Goal: Task Accomplishment & Management: Use online tool/utility

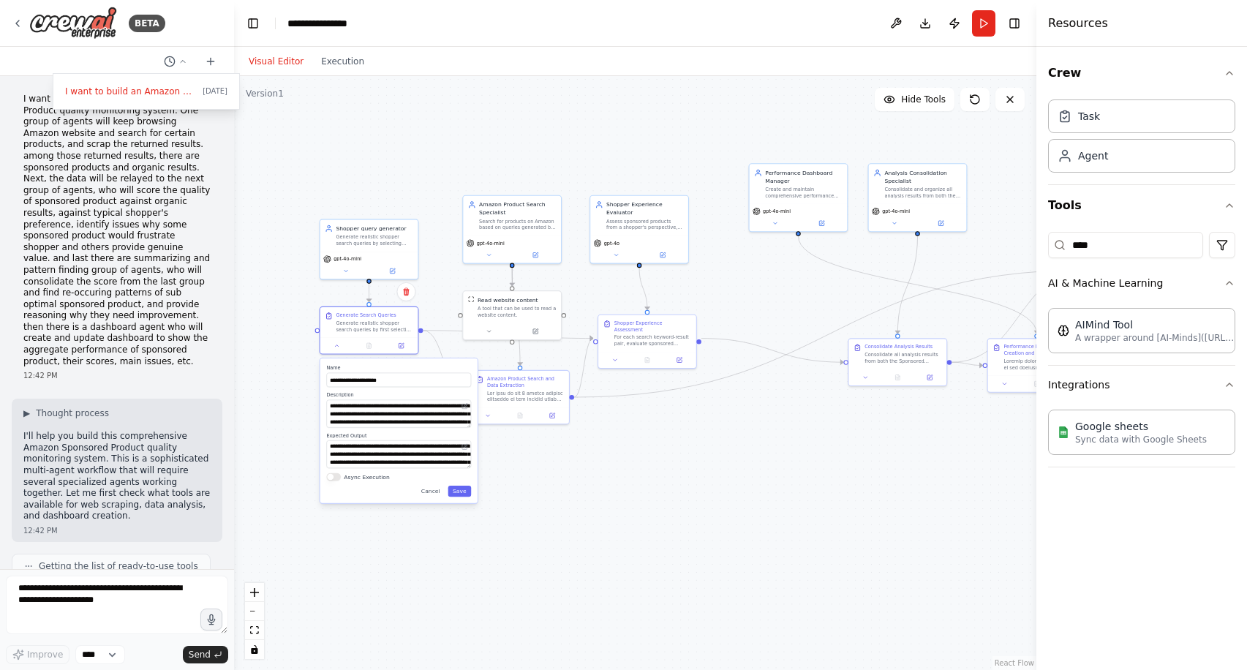
scroll to position [36074, 0]
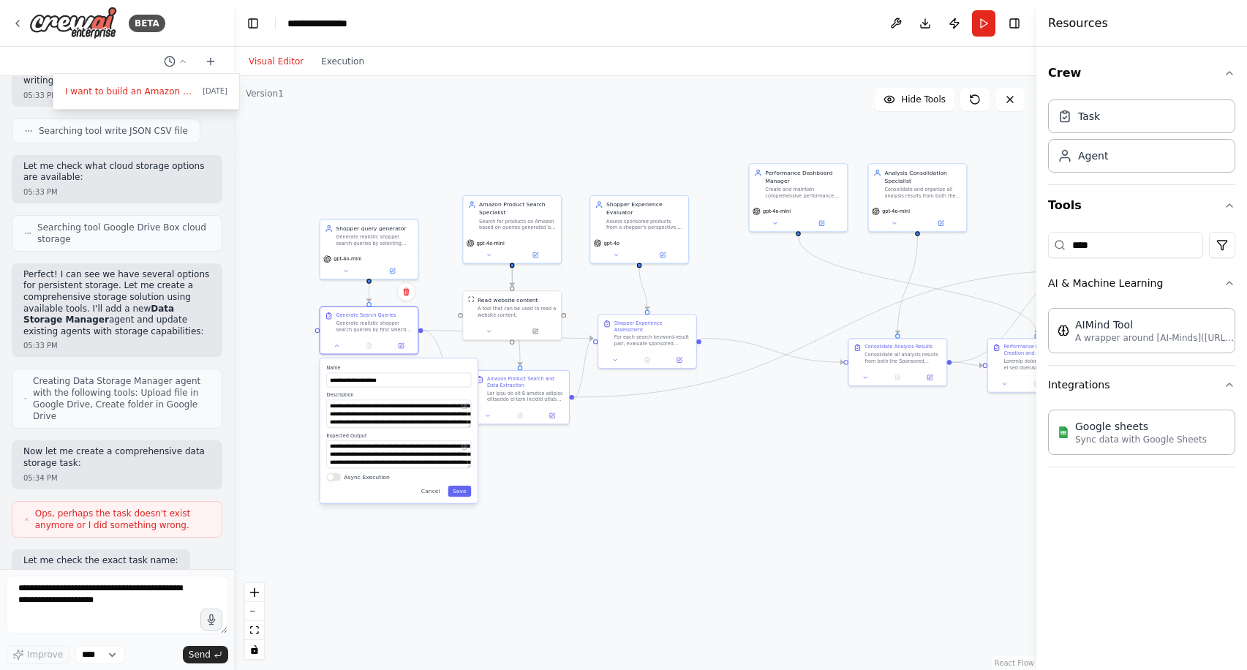
click at [627, 419] on div ".deletable-edge-delete-btn { width: 20px; height: 20px; border: 0px solid #ffff…" at bounding box center [635, 373] width 803 height 594
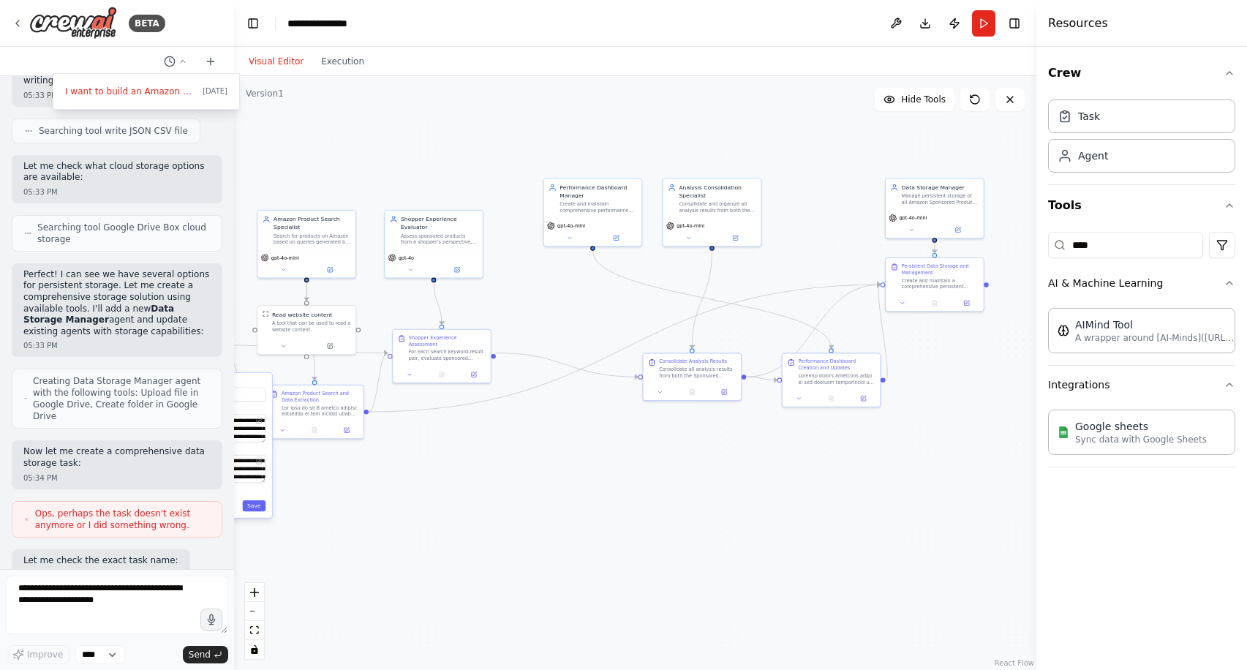
drag, startPoint x: 740, startPoint y: 461, endPoint x: 534, endPoint y: 476, distance: 206.1
click at [534, 476] on div ".deletable-edge-delete-btn { width: 20px; height: 20px; border: 0px solid #ffff…" at bounding box center [635, 373] width 803 height 594
click at [1108, 440] on p "Sync data with Google Sheets" at bounding box center [1142, 439] width 132 height 12
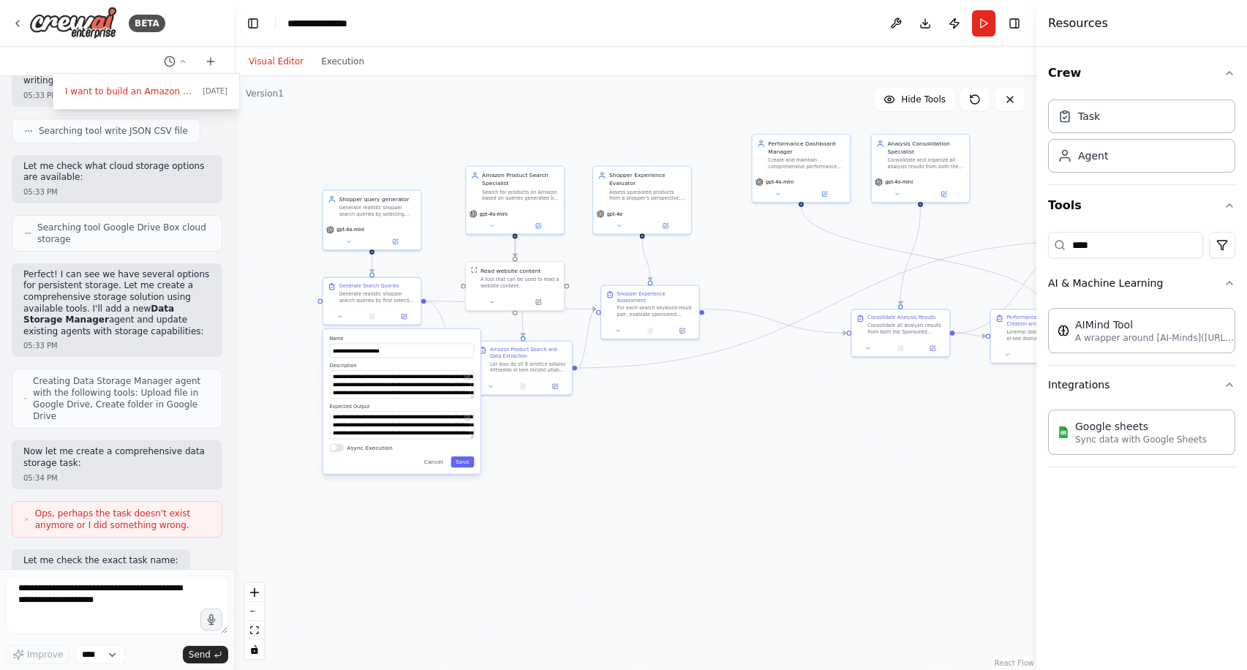
drag, startPoint x: 620, startPoint y: 473, endPoint x: 827, endPoint y: 428, distance: 211.8
click at [829, 429] on div ".deletable-edge-delete-btn { width: 20px; height: 20px; border: 0px solid #ffff…" at bounding box center [635, 373] width 803 height 594
click at [181, 60] on div at bounding box center [117, 335] width 234 height 670
click at [181, 60] on icon at bounding box center [183, 61] width 4 height 2
click at [753, 496] on div ".deletable-edge-delete-btn { width: 20px; height: 20px; border: 0px solid #ffff…" at bounding box center [635, 373] width 803 height 594
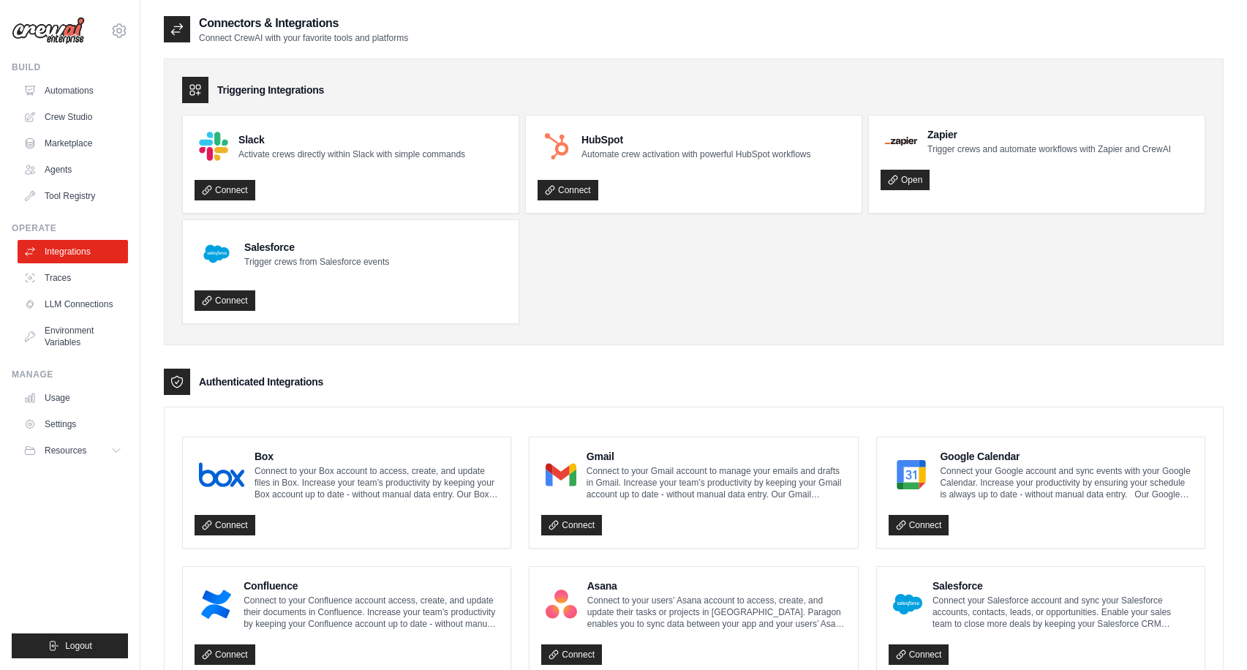
click at [56, 37] on img at bounding box center [48, 31] width 73 height 28
click at [75, 29] on img at bounding box center [48, 31] width 73 height 28
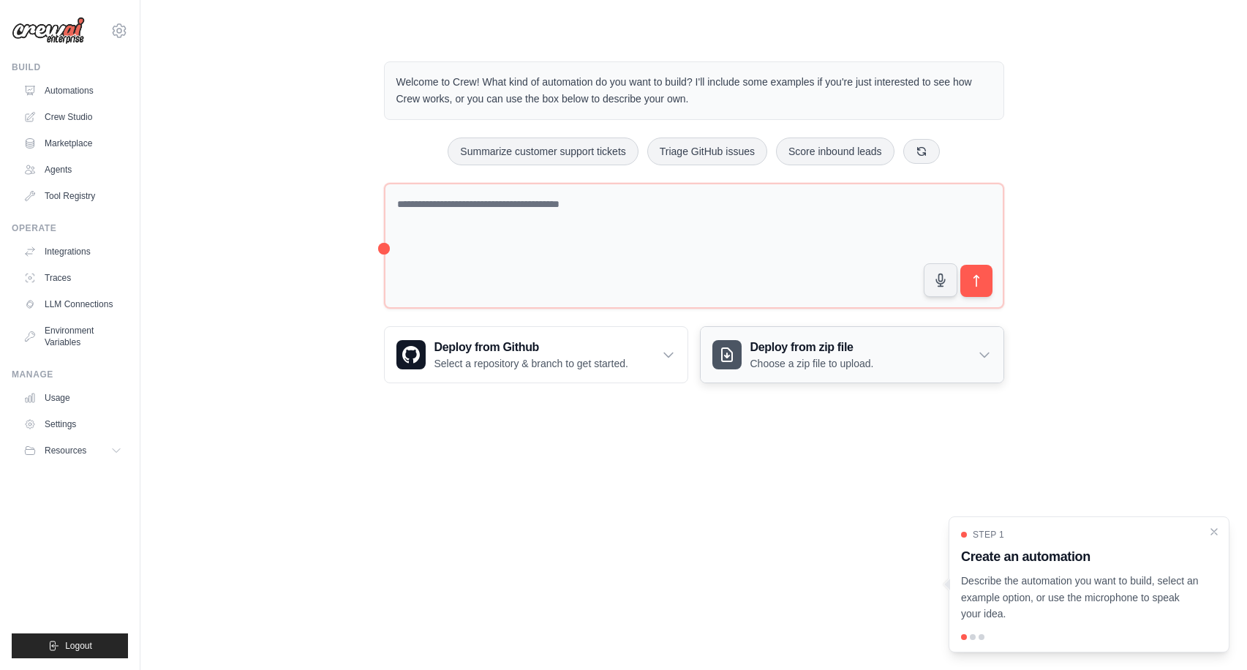
click at [969, 355] on div "Deploy from zip file Choose a zip file to upload." at bounding box center [852, 355] width 303 height 56
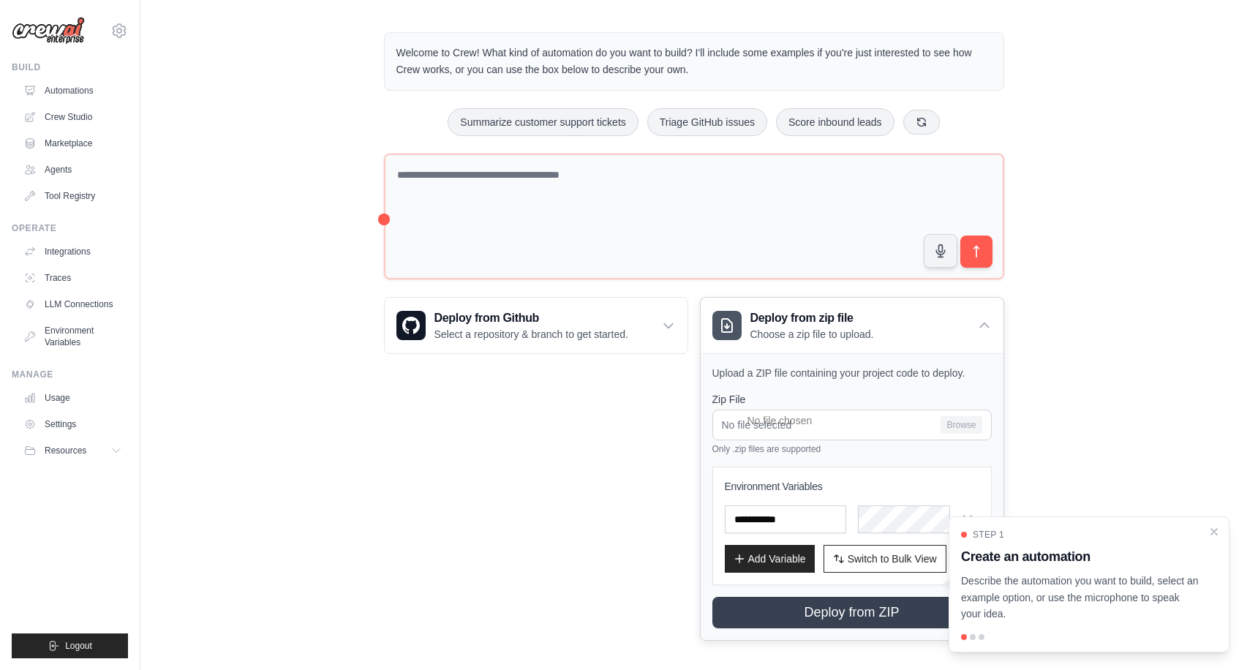
scroll to position [37, 0]
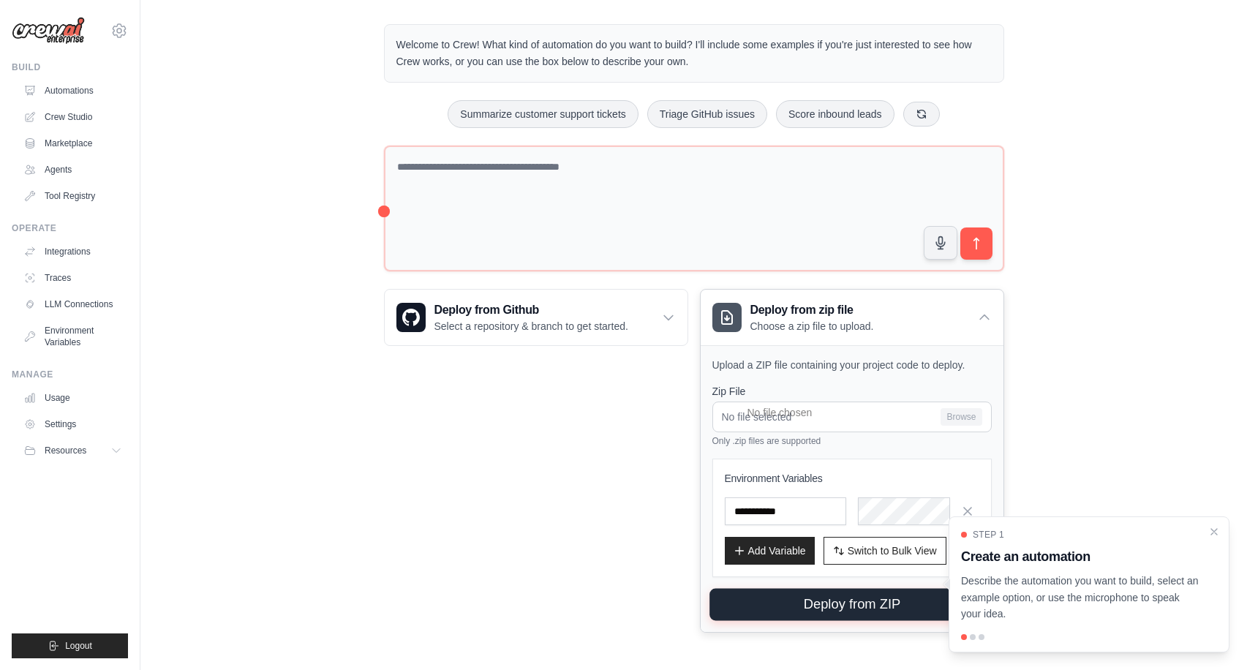
click at [827, 609] on button "Deploy from ZIP" at bounding box center [852, 605] width 285 height 32
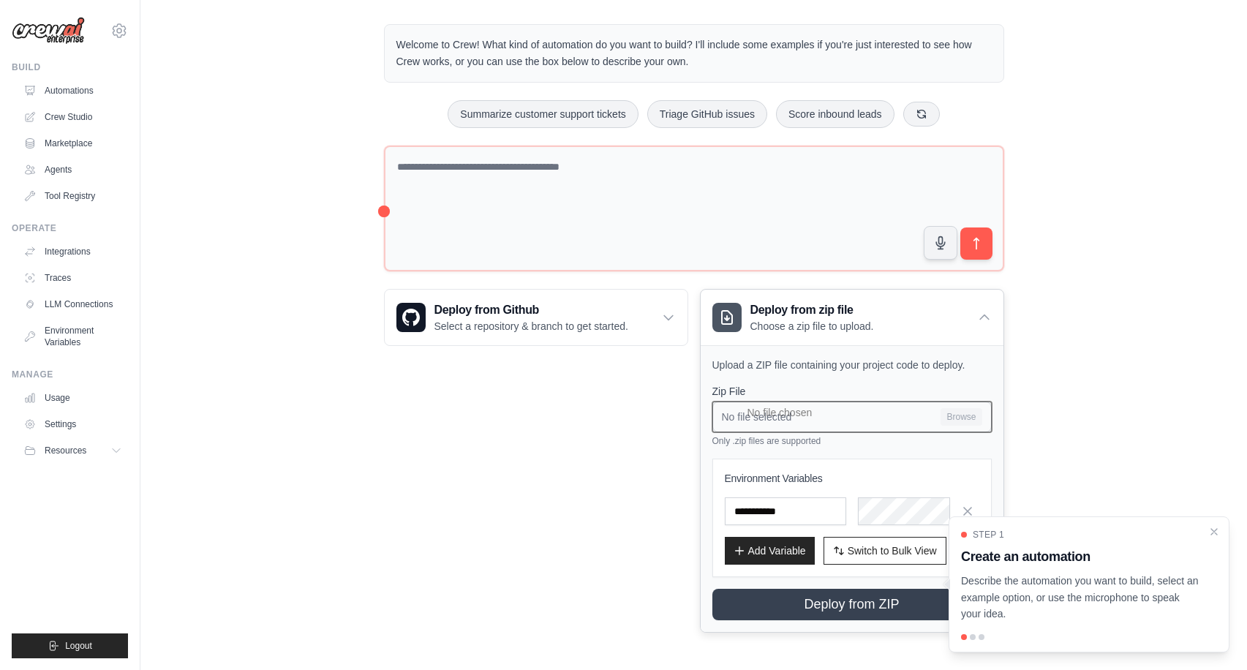
click at [949, 410] on input "No file selected Browse" at bounding box center [852, 417] width 279 height 31
type input "**********"
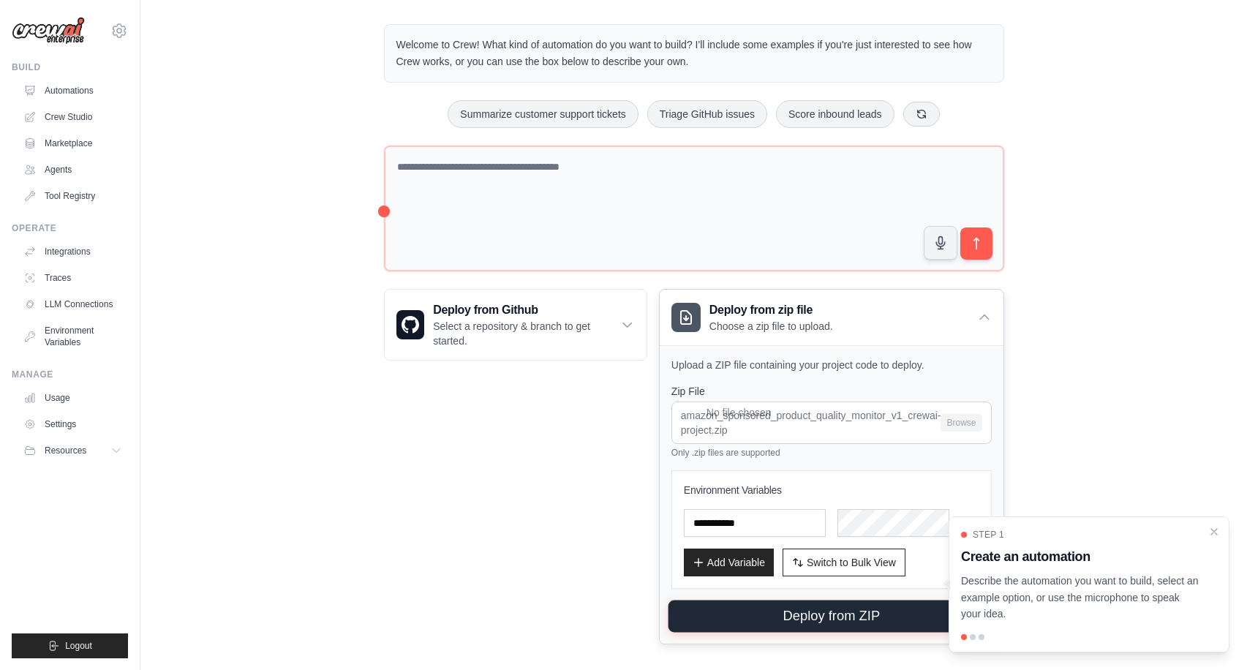
click at [811, 616] on button "Deploy from ZIP" at bounding box center [831, 617] width 326 height 32
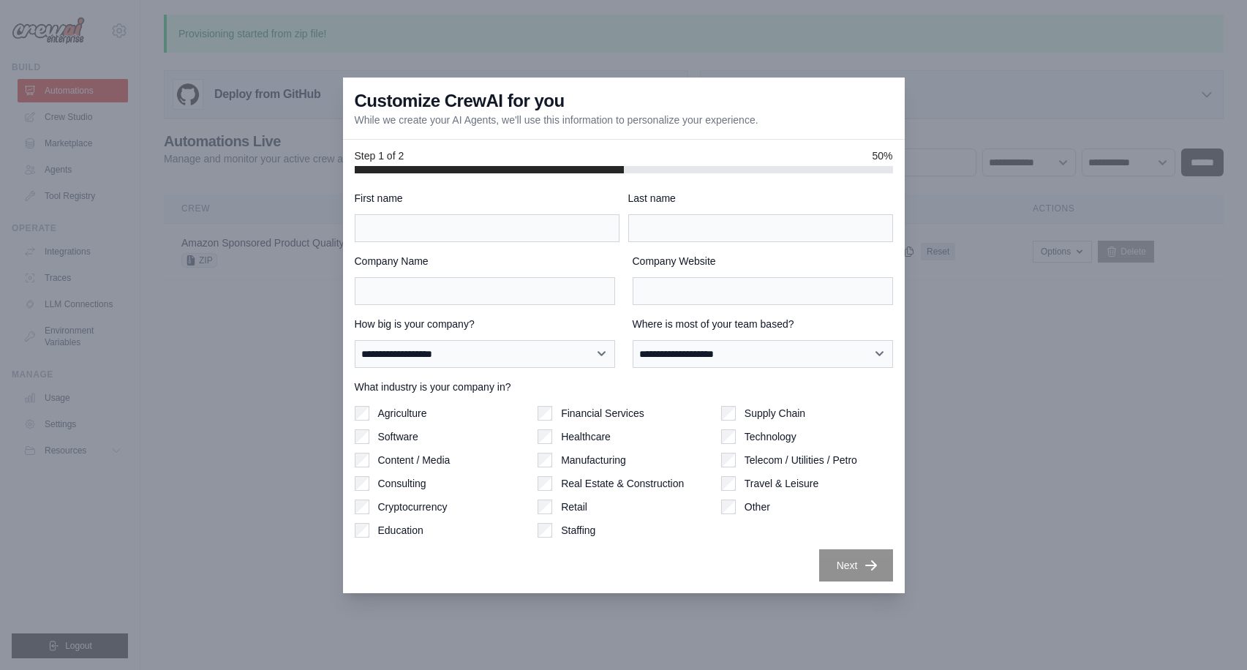
click at [953, 490] on div at bounding box center [623, 335] width 1247 height 670
click at [950, 517] on div at bounding box center [623, 335] width 1247 height 670
click at [947, 518] on div at bounding box center [623, 335] width 1247 height 670
